Goal: Information Seeking & Learning: Learn about a topic

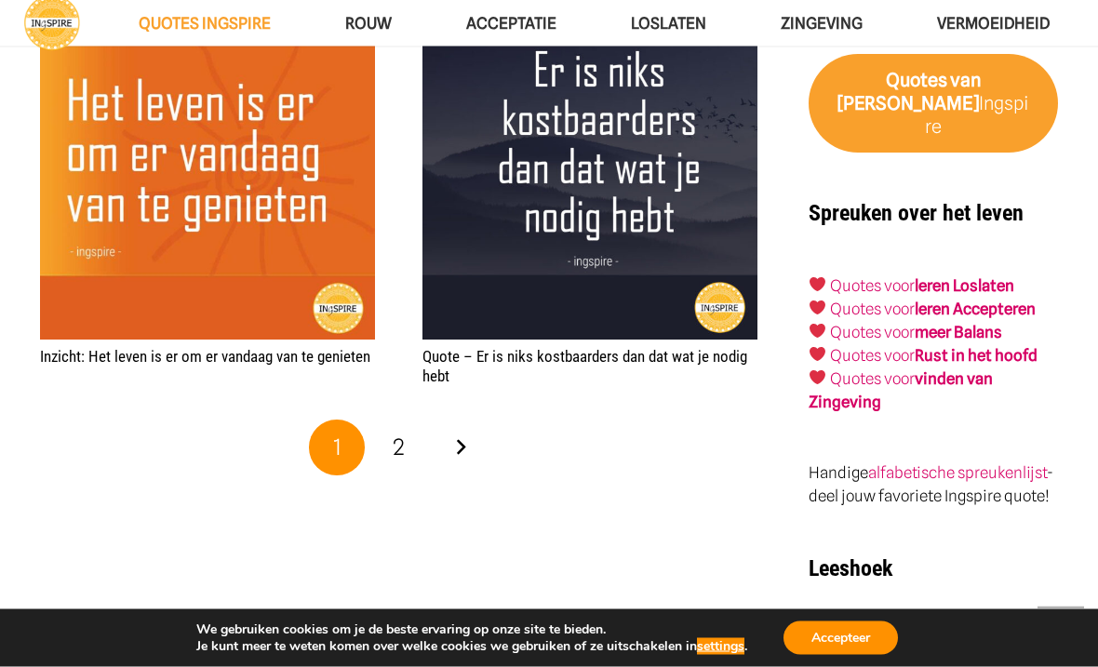
scroll to position [2937, 0]
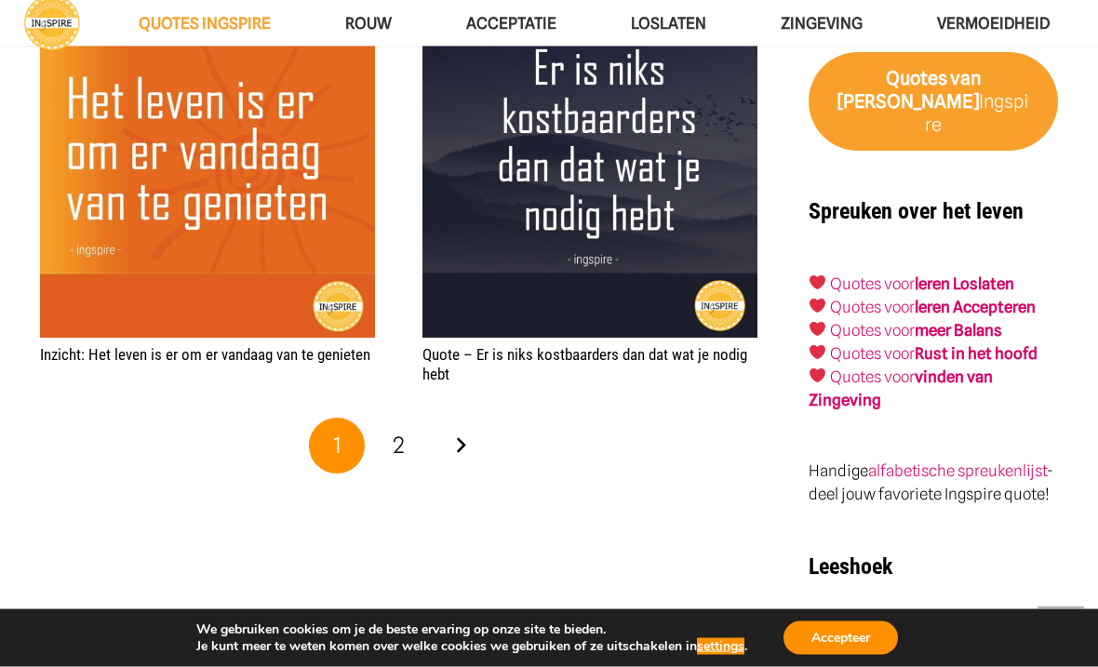
click at [455, 443] on link "Volgende" at bounding box center [461, 447] width 56 height 56
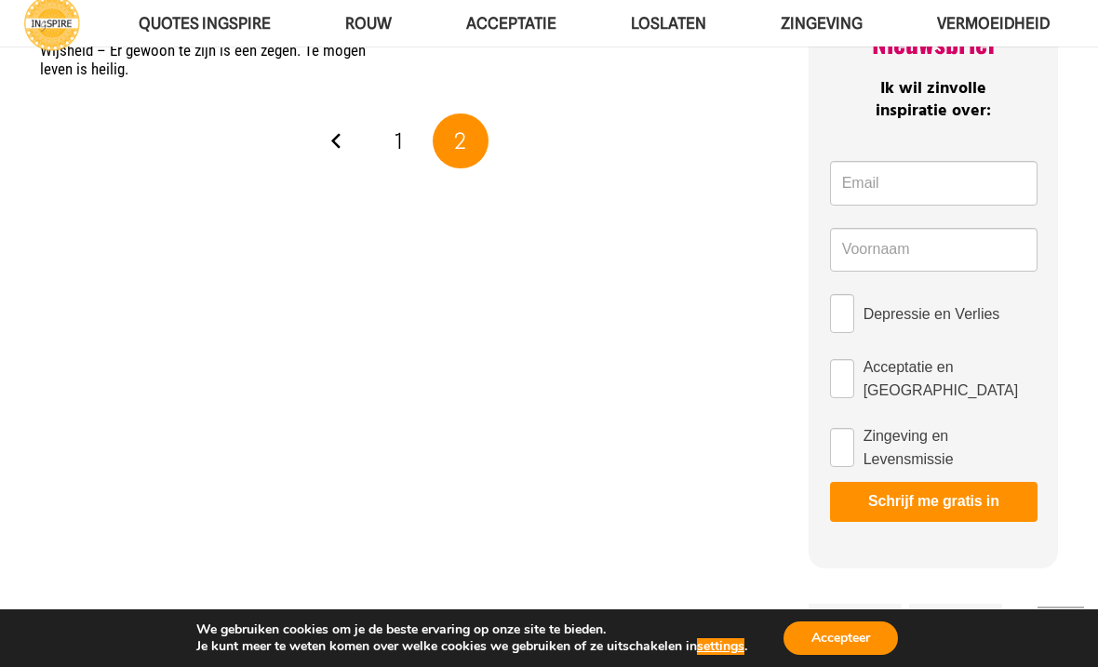
scroll to position [845, 0]
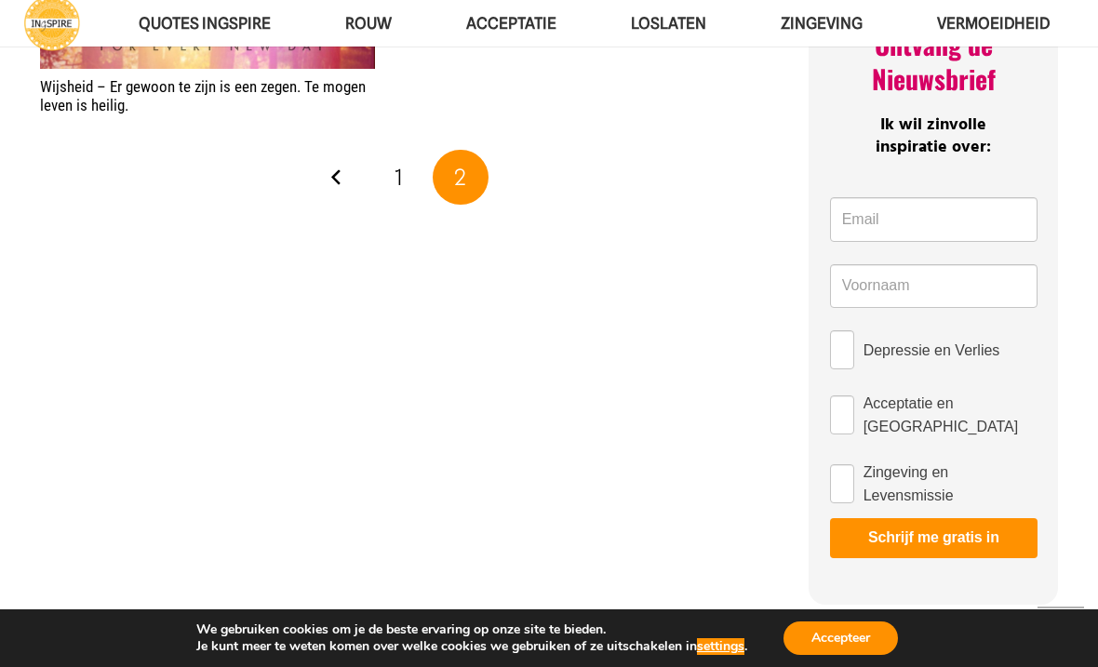
click at [404, 168] on link "1" at bounding box center [399, 178] width 56 height 56
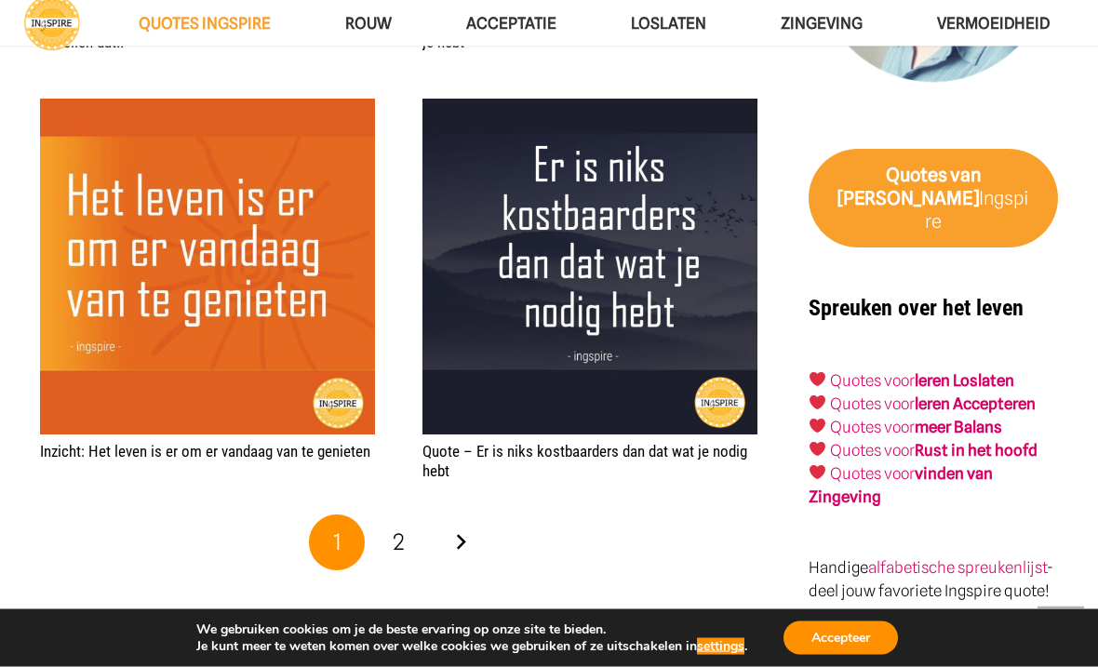
scroll to position [2841, 0]
click at [1038, 441] on strong "Rust in het hoofd" at bounding box center [976, 450] width 123 height 19
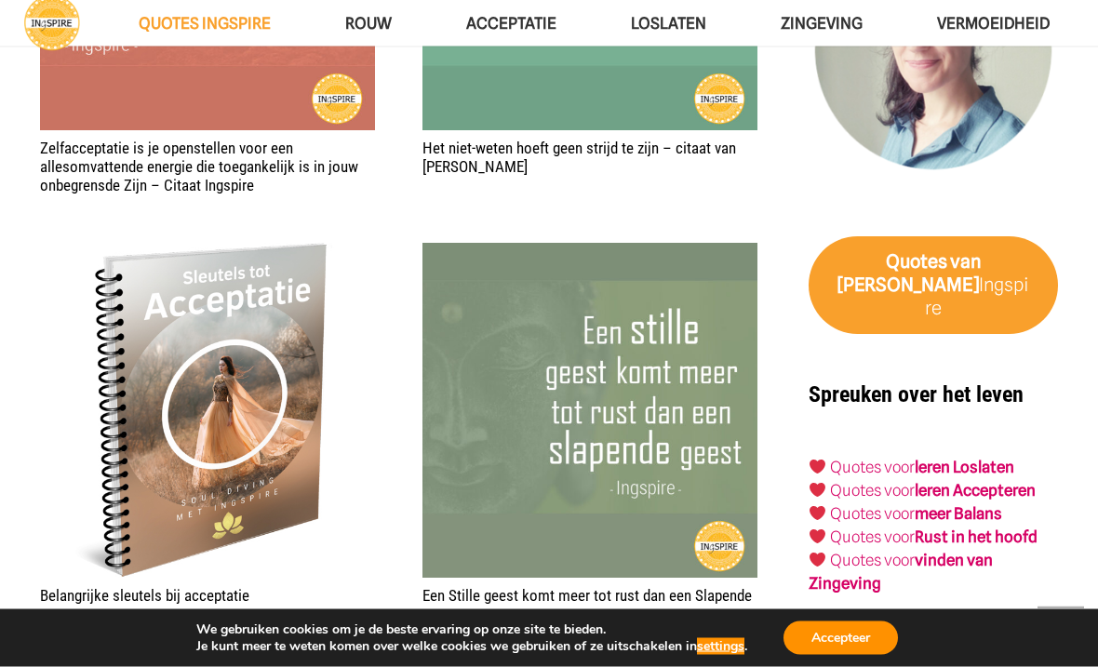
scroll to position [2966, 0]
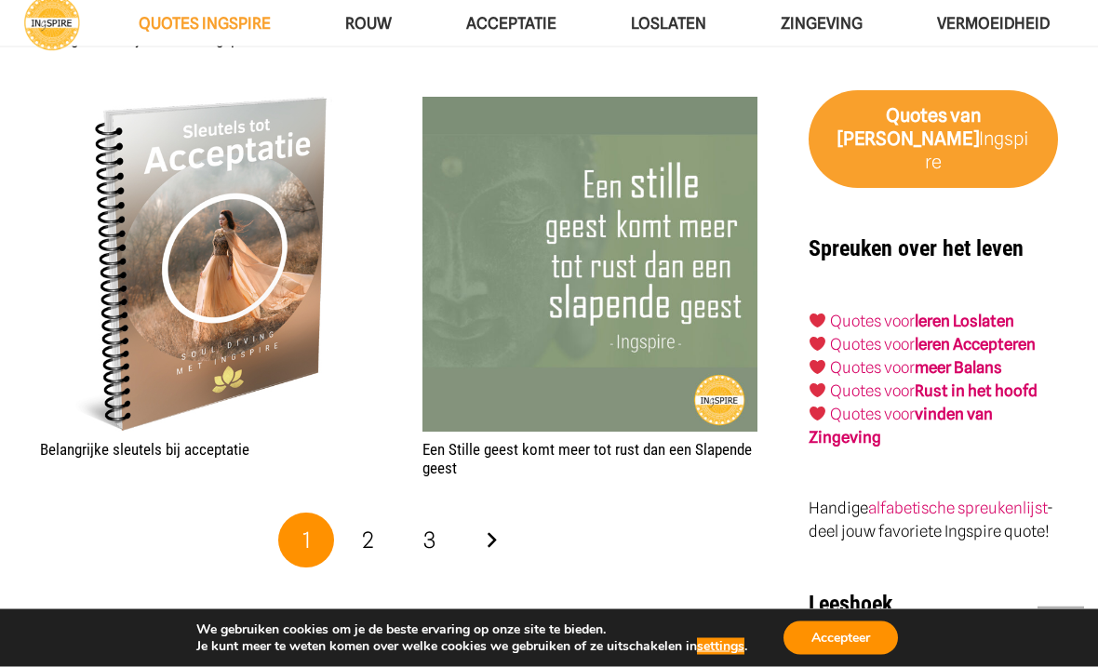
scroll to position [3103, 0]
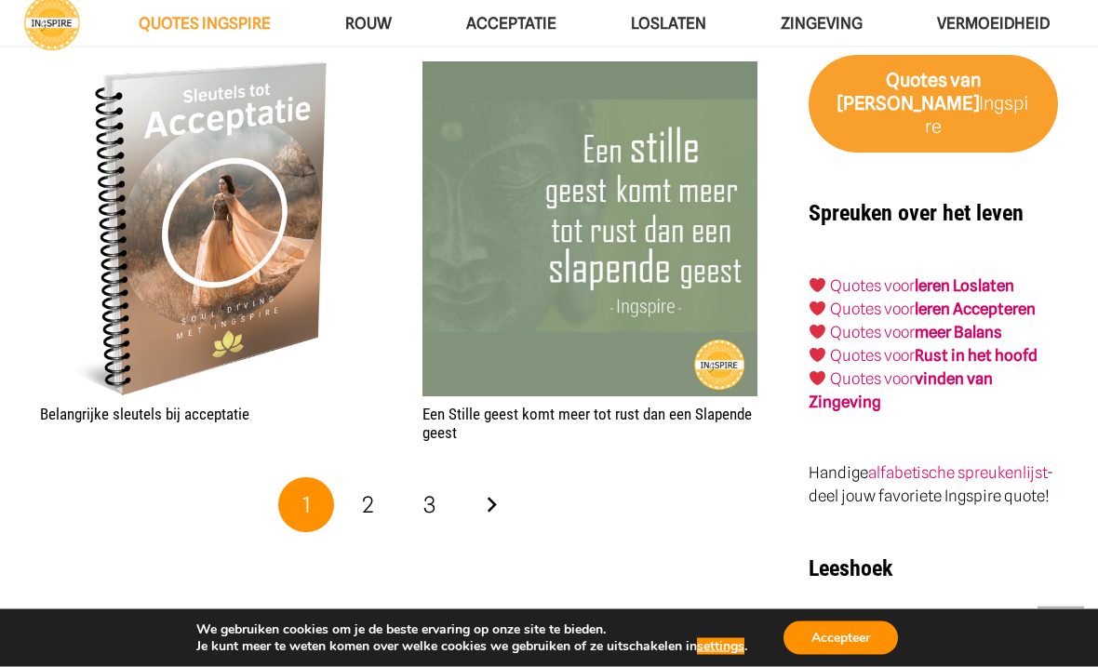
click at [368, 500] on span "2" at bounding box center [368, 505] width 12 height 27
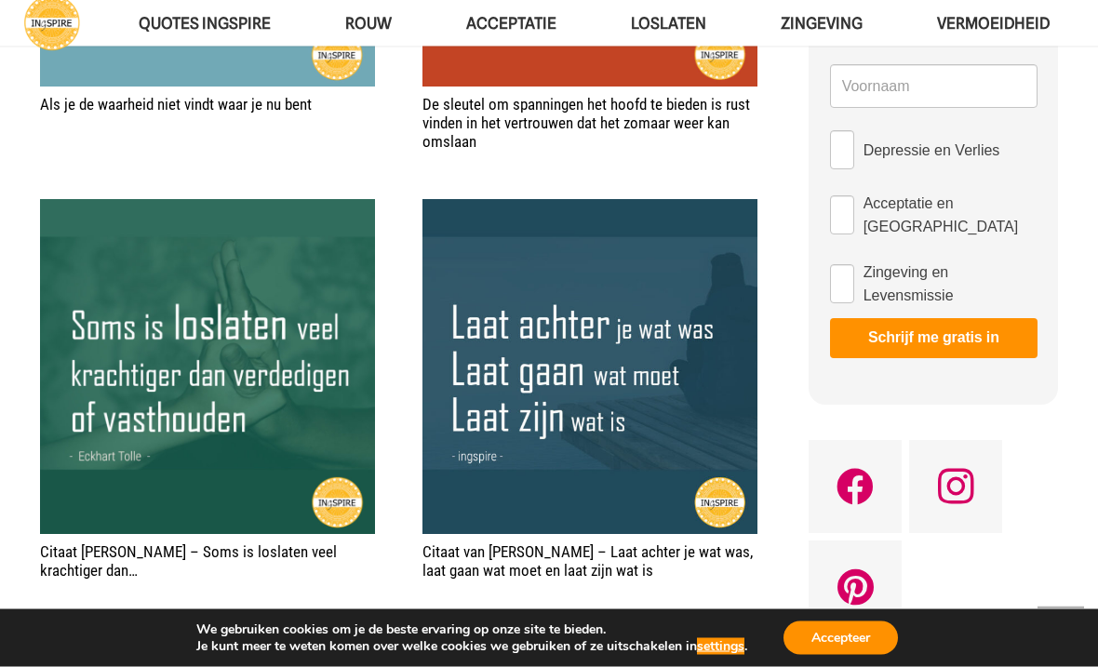
scroll to position [1213, 0]
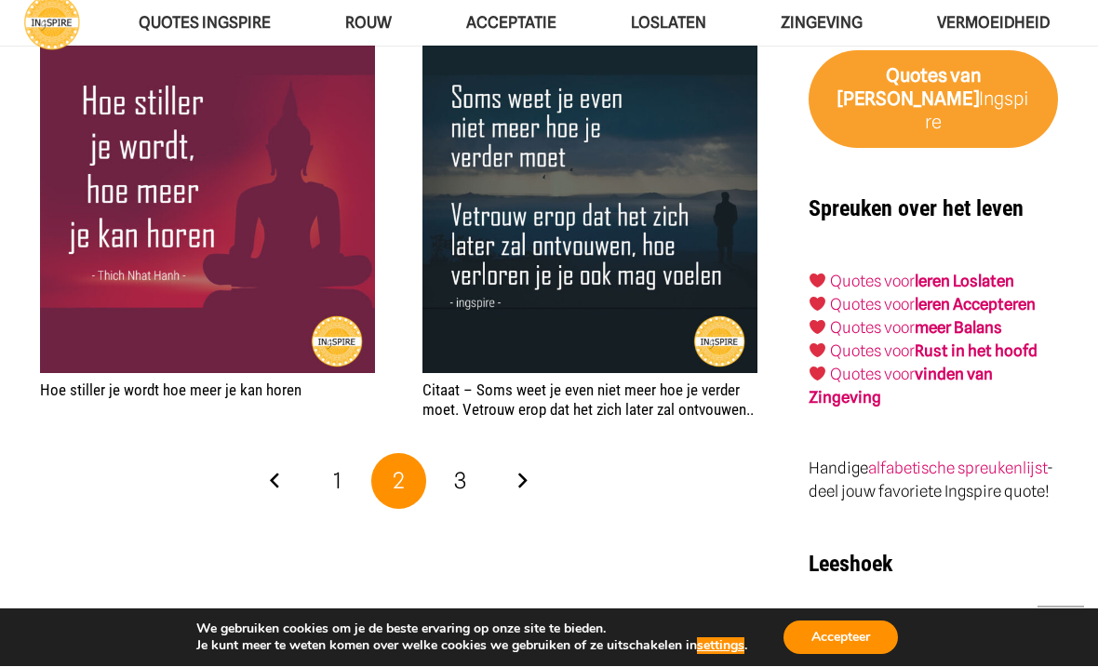
scroll to position [3109, 0]
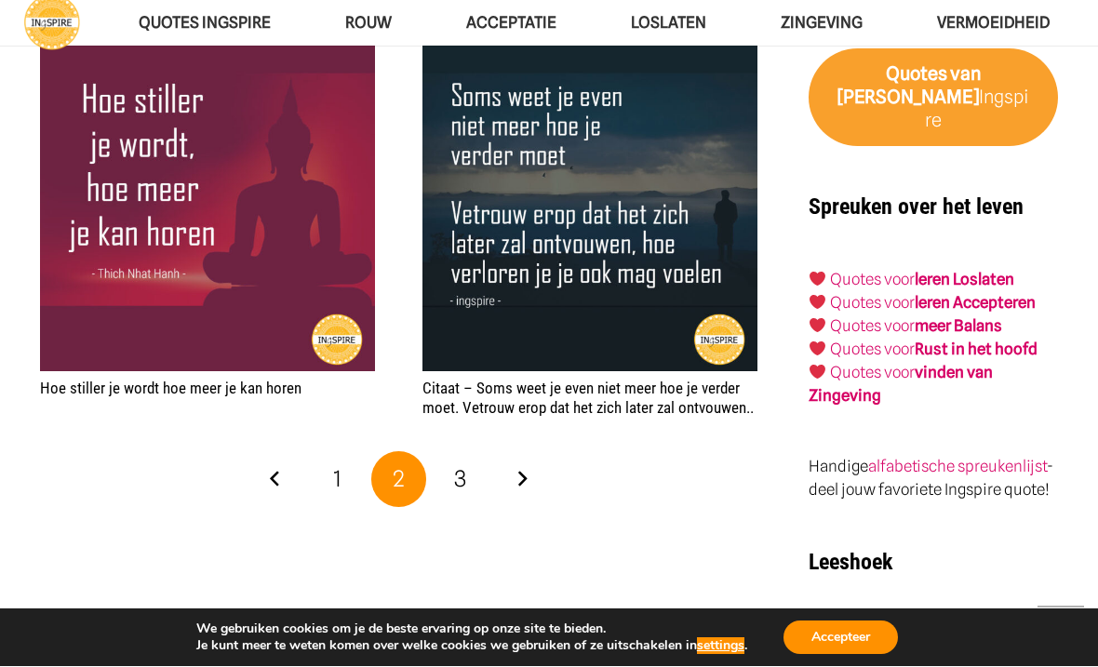
click at [474, 464] on link "3" at bounding box center [461, 480] width 56 height 56
click at [458, 478] on span "3" at bounding box center [460, 479] width 12 height 27
click at [519, 466] on link "Volgende" at bounding box center [522, 480] width 56 height 56
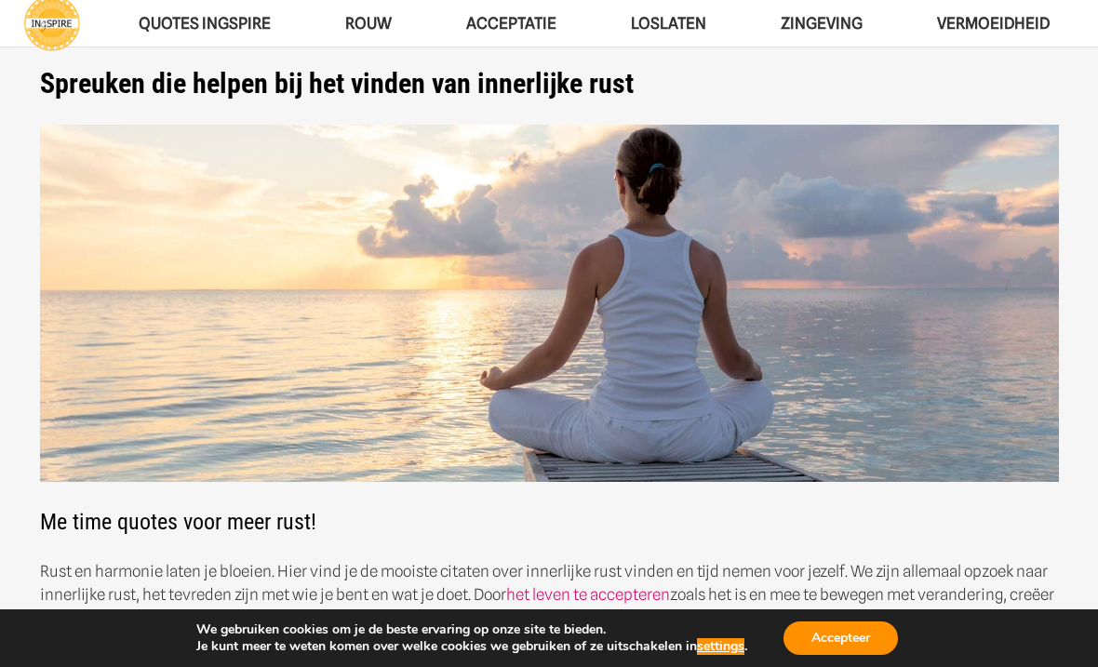
scroll to position [28, 0]
